Goal: Check status: Check status

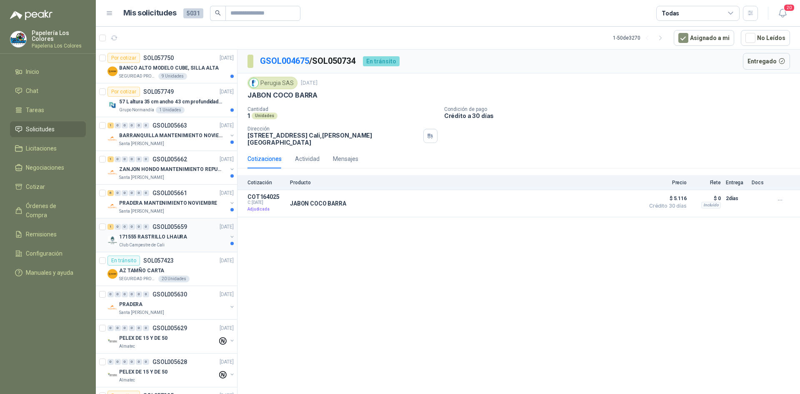
click at [202, 232] on div "171555 RASTRILLO LHAURA" at bounding box center [173, 237] width 108 height 10
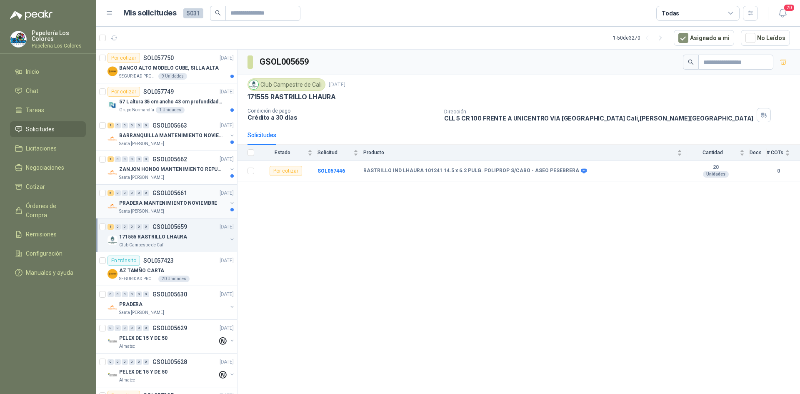
click at [191, 190] on div "6 0 0 0 0 0 GSOL005661 [DATE]" at bounding box center [171, 193] width 128 height 10
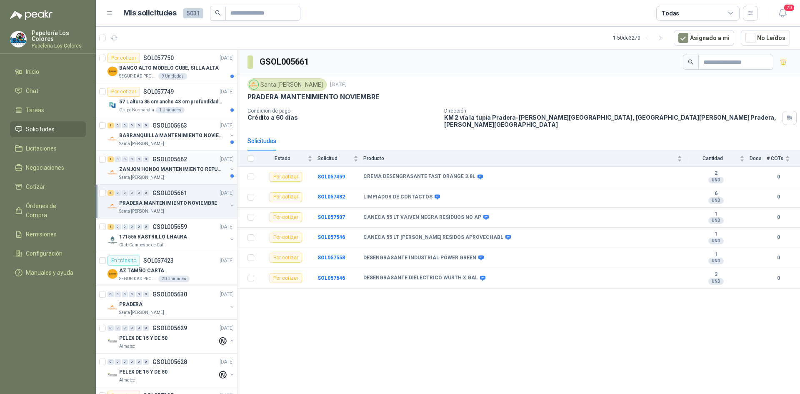
click at [193, 153] on div "1 0 0 0 0 0 GSOL005662 [DATE] ZANJON HONDO MANTENIMIENTO REPUESTOS Santa [PERSO…" at bounding box center [166, 168] width 141 height 34
click at [192, 159] on div "1 0 0 0 0 0 GSOL005662 [DATE]" at bounding box center [171, 159] width 128 height 10
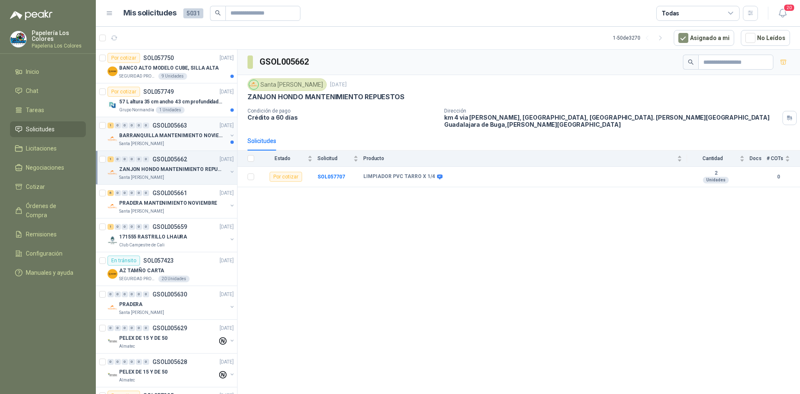
click at [194, 120] on div "1 0 0 0 0 0 GSOL005663 [DATE] BARRANQUILLA MANTENIMIENTO NOVIEMBRE Santa [PERSO…" at bounding box center [166, 134] width 141 height 34
click at [202, 126] on div "1 0 0 0 0 0 GSOL005663 [DATE]" at bounding box center [171, 125] width 128 height 10
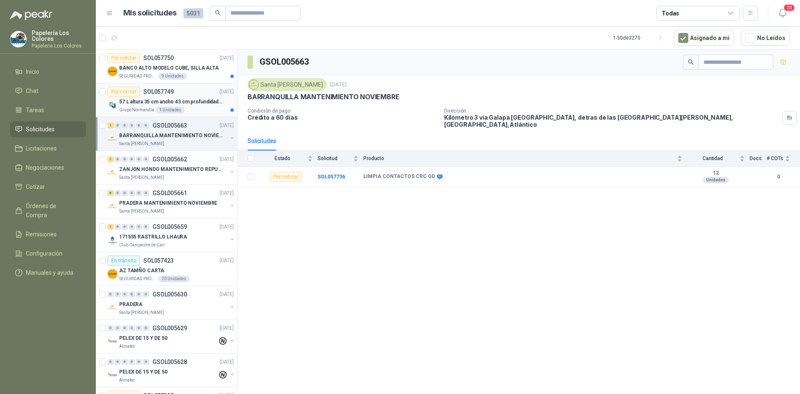
click at [182, 89] on div "Por cotizar SOL057749 [DATE]" at bounding box center [170, 92] width 126 height 10
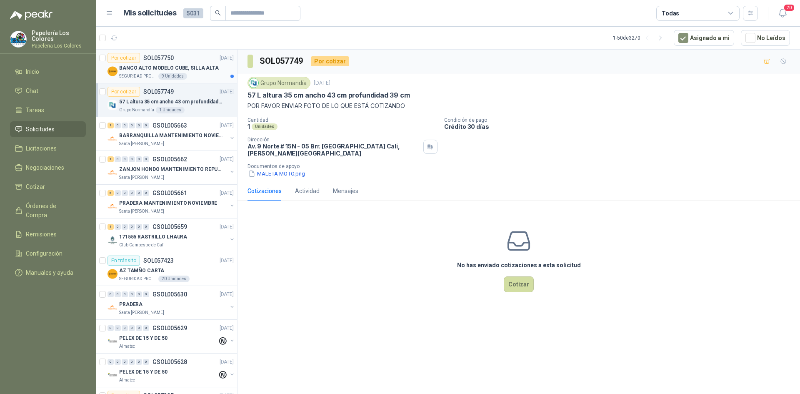
click at [195, 53] on div "Por cotizar SOL057750 [DATE]" at bounding box center [170, 58] width 126 height 10
